Goal: Task Accomplishment & Management: Use online tool/utility

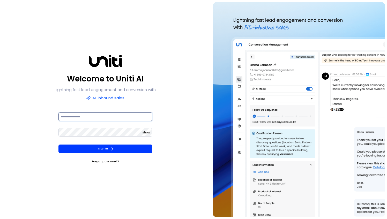
click at [93, 118] on input at bounding box center [105, 116] width 94 height 9
drag, startPoint x: 63, startPoint y: 118, endPoint x: 57, endPoint y: 117, distance: 6.0
click at [57, 117] on form "**********" at bounding box center [106, 138] width 102 height 52
type input "**********"
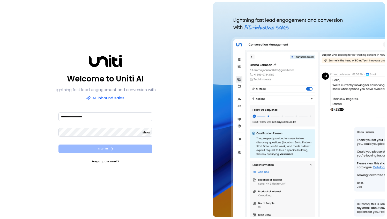
click at [83, 149] on button "Sign In" at bounding box center [105, 149] width 94 height 9
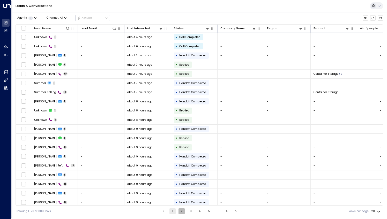
click at [181, 212] on button "2" at bounding box center [181, 211] width 6 height 6
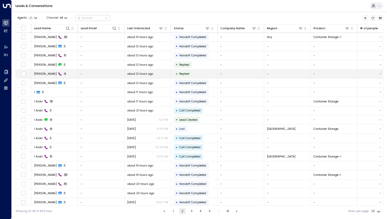
click at [65, 74] on td "[PERSON_NAME] 4" at bounding box center [54, 74] width 47 height 9
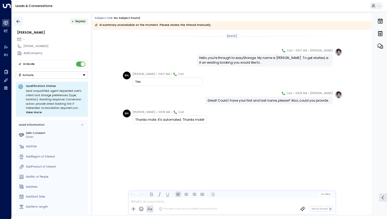
click at [19, 22] on icon "button" at bounding box center [18, 21] width 5 height 5
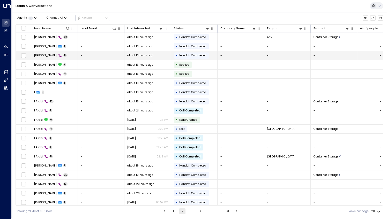
click at [69, 56] on td "[PERSON_NAME] 11" at bounding box center [54, 55] width 47 height 9
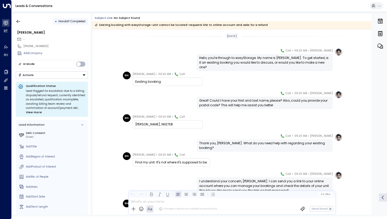
click at [238, 60] on div "Hello, you're through to easyStorage. My name is [PERSON_NAME]. To get started,…" at bounding box center [264, 63] width 131 height 14
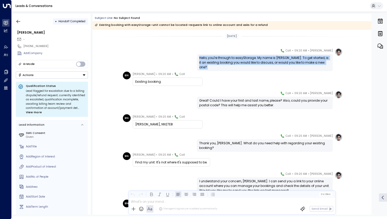
click at [238, 60] on div "Hello, you're through to easyStorage. My name is [PERSON_NAME]. To get started,…" at bounding box center [264, 63] width 131 height 14
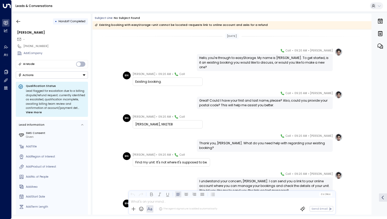
drag, startPoint x: 238, startPoint y: 60, endPoint x: 227, endPoint y: 102, distance: 43.8
click at [227, 102] on div "Great! Could I have your first and last name, please? Also, could you provide y…" at bounding box center [264, 102] width 131 height 9
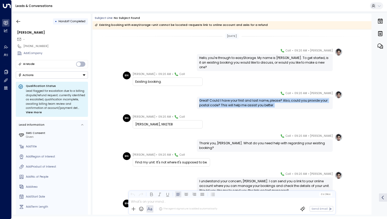
click at [227, 102] on div "Great! Could I have your first and last name, please? Also, could you provide y…" at bounding box center [264, 102] width 131 height 9
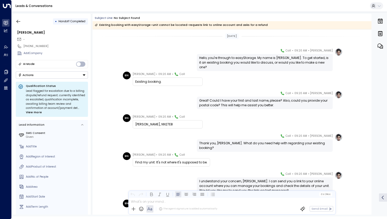
click at [147, 84] on div "Existing booking." at bounding box center [167, 81] width 65 height 5
click at [214, 100] on div "Great! Could I have your first and last name, please? Also, could you provide y…" at bounding box center [264, 102] width 131 height 9
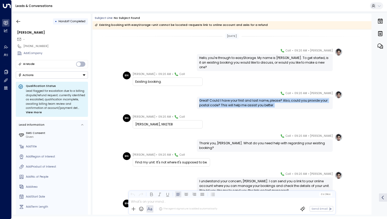
click at [214, 100] on div "Great! Could I have your first and last name, please? Also, could you provide y…" at bounding box center [264, 102] width 131 height 9
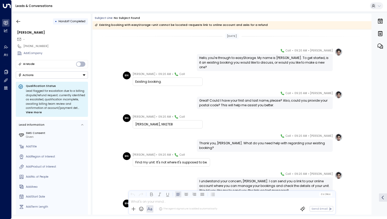
drag, startPoint x: 214, startPoint y: 100, endPoint x: 210, endPoint y: 115, distance: 15.4
click at [210, 115] on div "BN [PERSON_NAME] • 09:20 AM • Call [PERSON_NAME], NN27E8" at bounding box center [233, 121] width 220 height 14
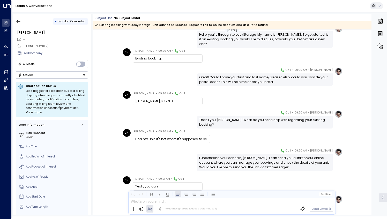
scroll to position [52, 0]
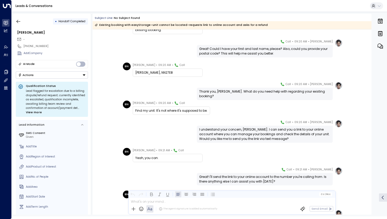
click at [217, 129] on div "I understand your concern, [PERSON_NAME]. I can send you a link to your online …" at bounding box center [264, 134] width 131 height 14
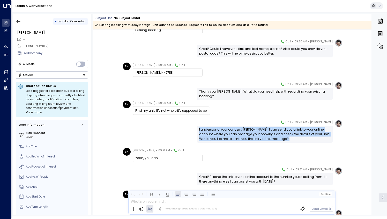
click at [217, 129] on div "I understand your concern, [PERSON_NAME]. I can send you a link to your online …" at bounding box center [264, 134] width 131 height 14
drag, startPoint x: 217, startPoint y: 129, endPoint x: 173, endPoint y: 131, distance: 44.0
click at [173, 131] on div "[PERSON_NAME] • 09:20 AM • Call I understand your concern, [PERSON_NAME]. I can…" at bounding box center [231, 131] width 221 height 23
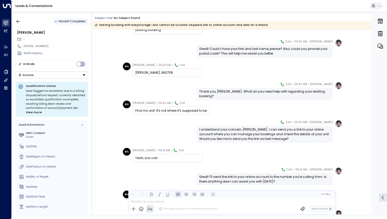
click at [170, 144] on div "[DATE] [PERSON_NAME] • 09:20 AM • Call Hello, you're through to easyStorage. My…" at bounding box center [232, 120] width 279 height 284
